Goal: Information Seeking & Learning: Find specific fact

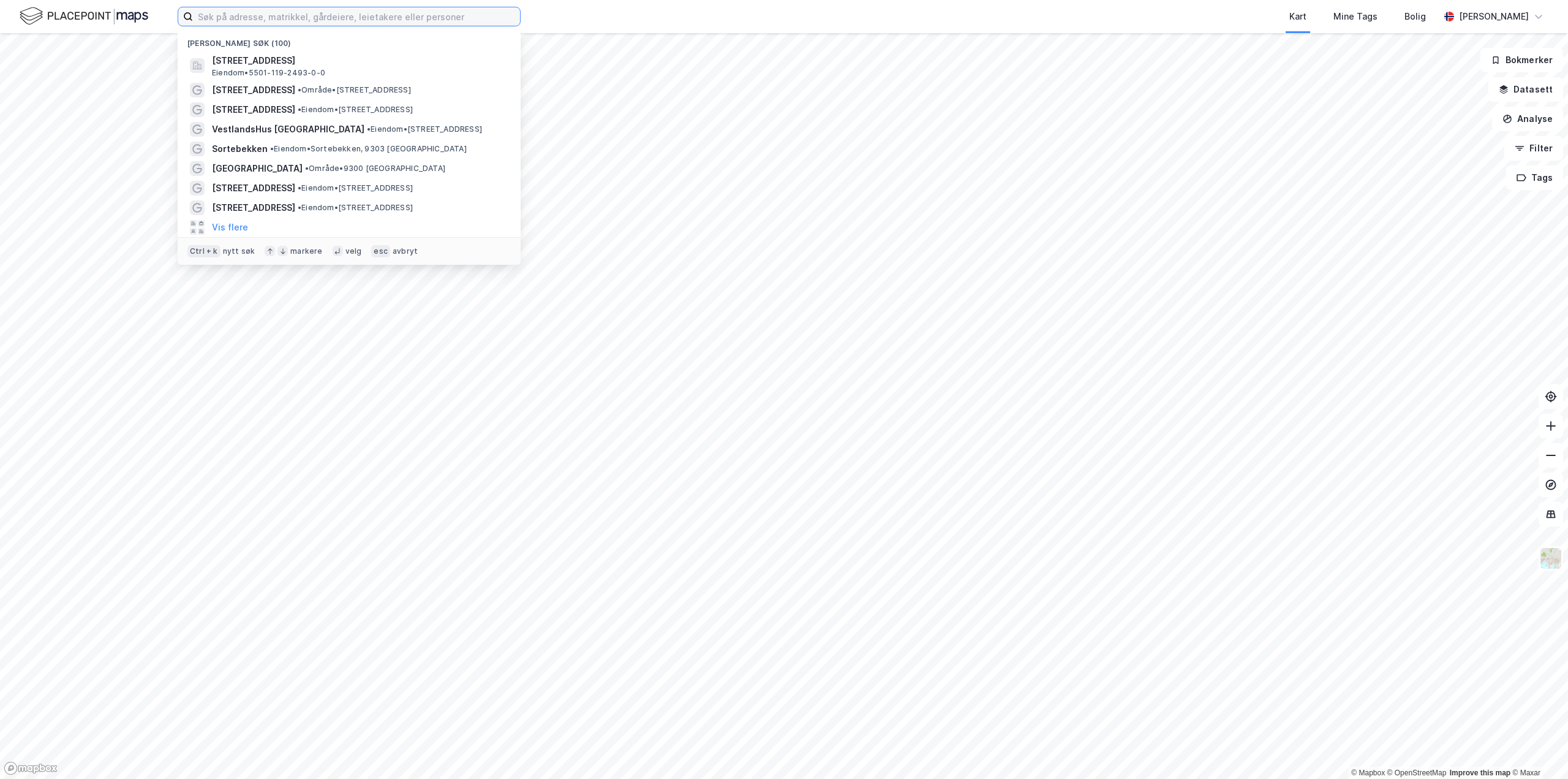
click at [366, 9] on input at bounding box center [356, 16] width 327 height 18
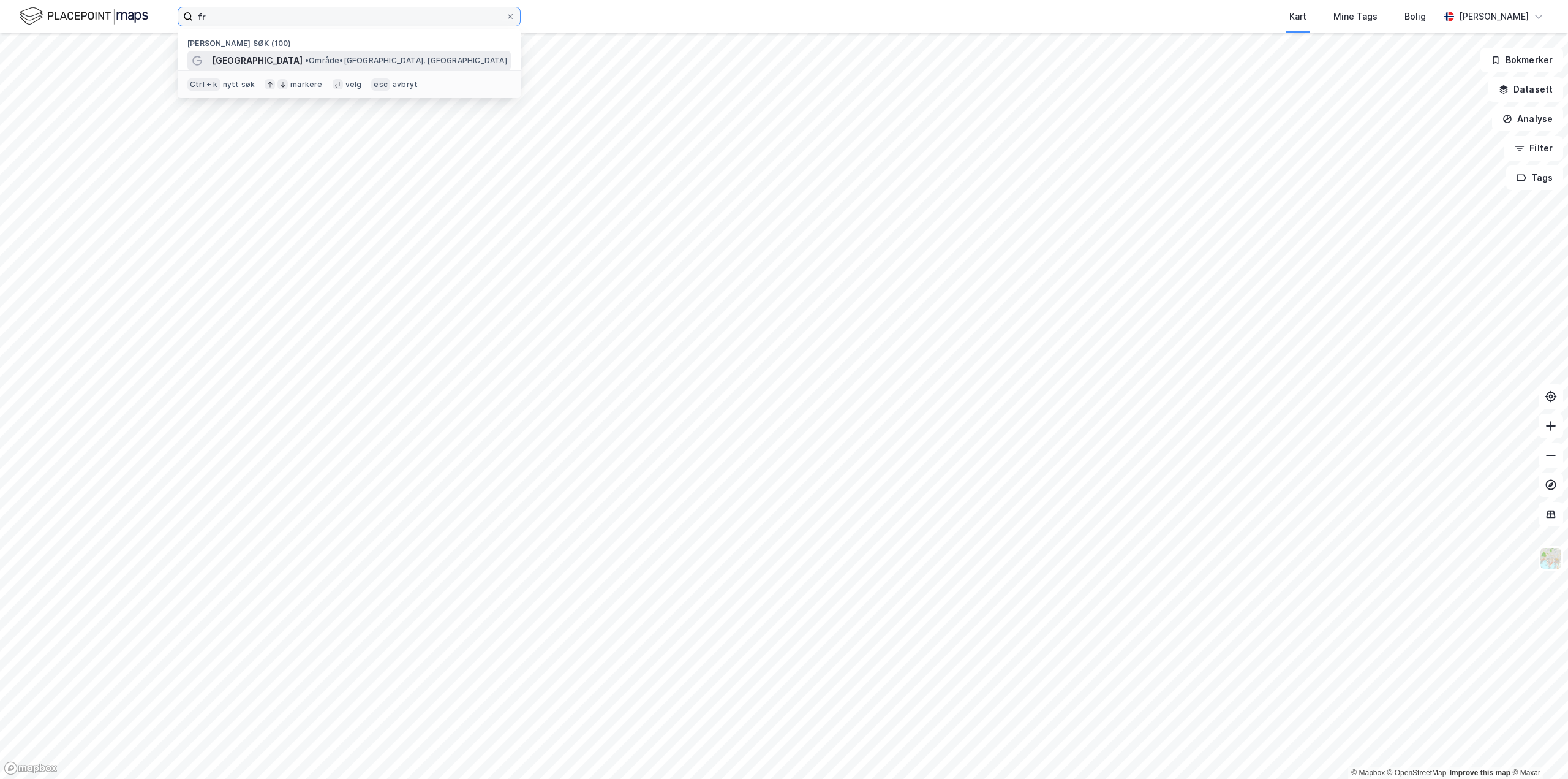
type input "fr"
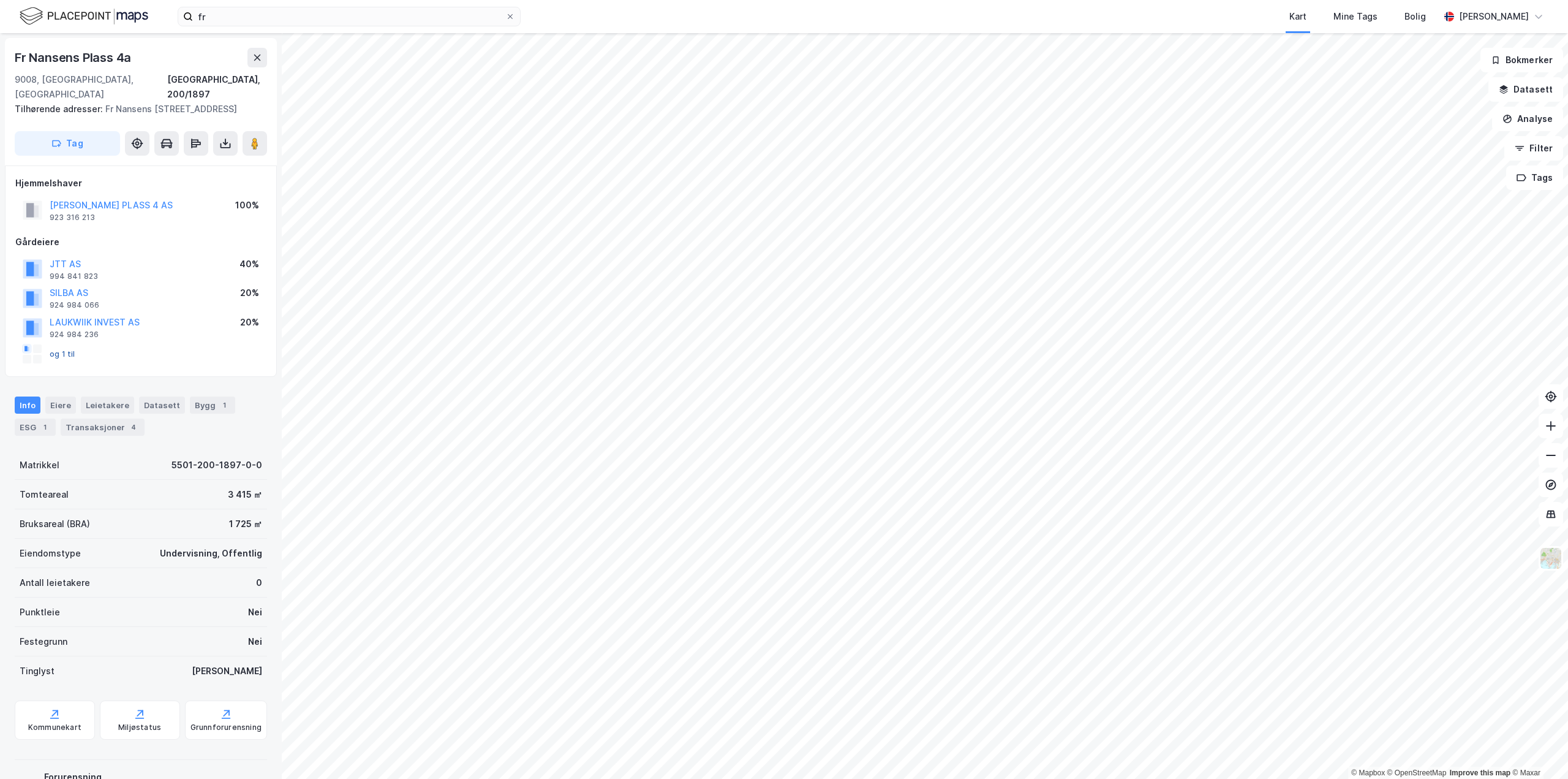
click at [0, 0] on button "og 1 til" at bounding box center [0, 0] width 0 height 0
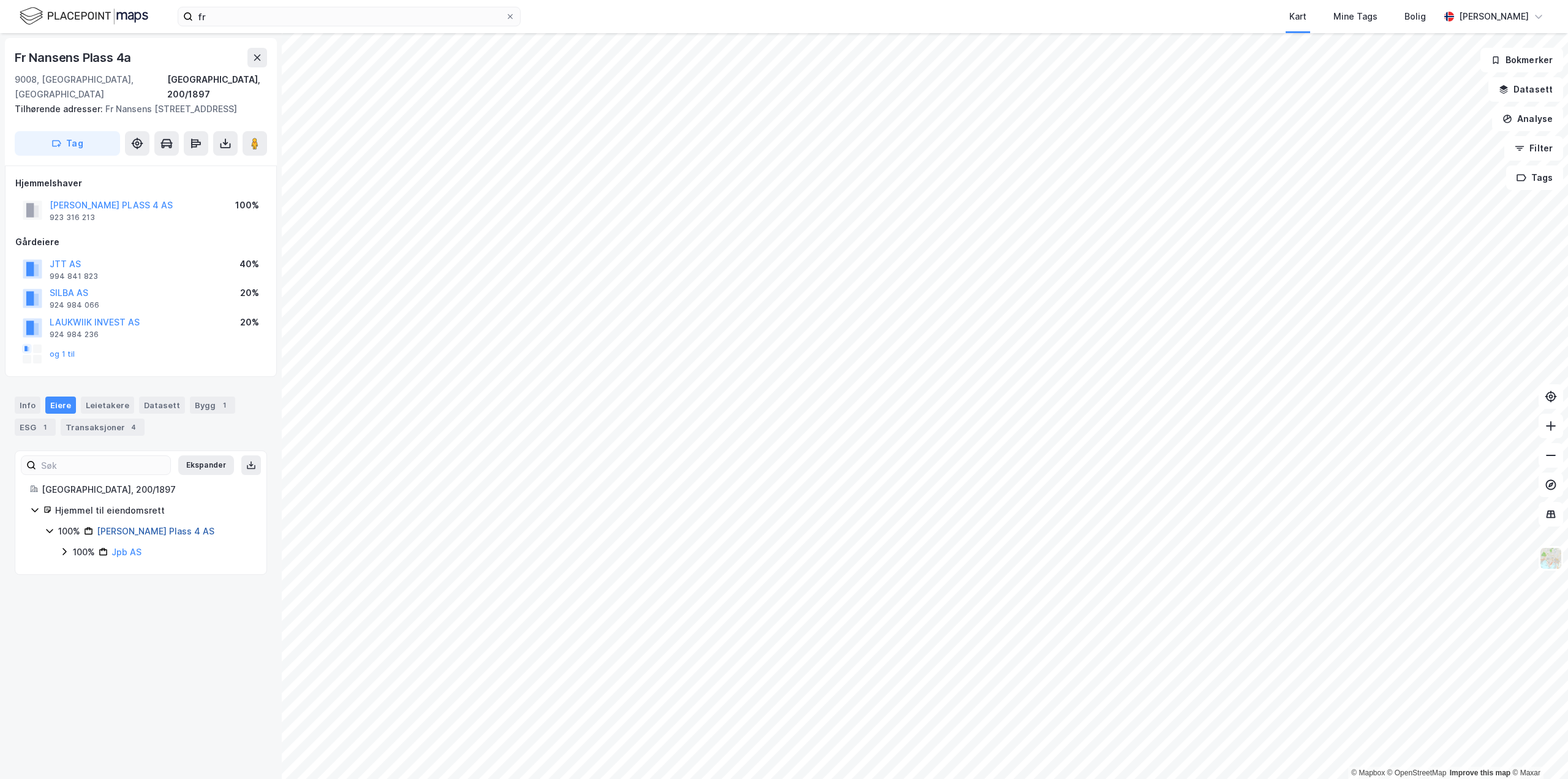
click at [103, 534] on link "[PERSON_NAME] Plass 4 AS" at bounding box center [155, 531] width 117 height 11
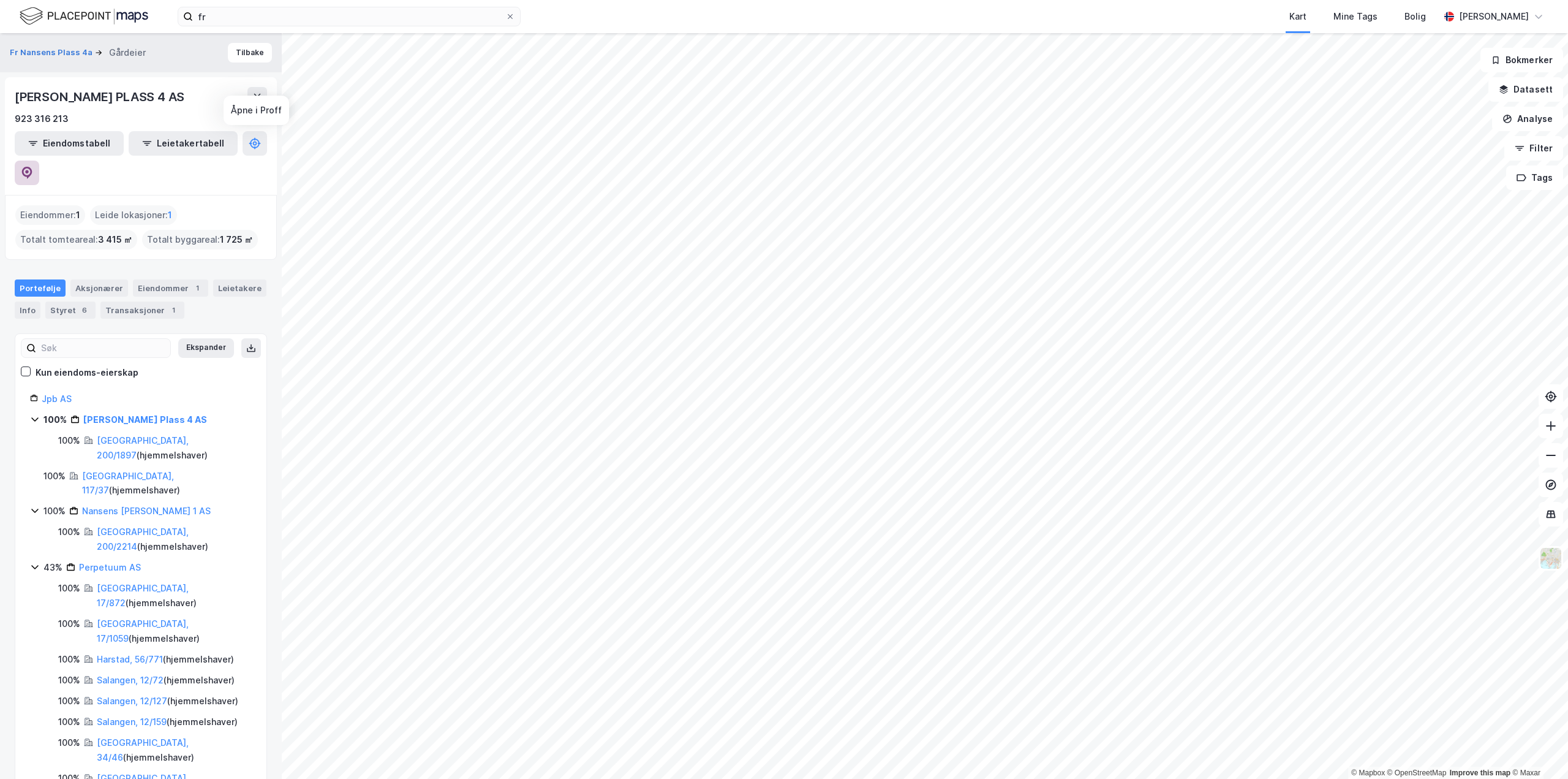
click at [33, 167] on icon at bounding box center [27, 172] width 12 height 12
